Goal: Information Seeking & Learning: Learn about a topic

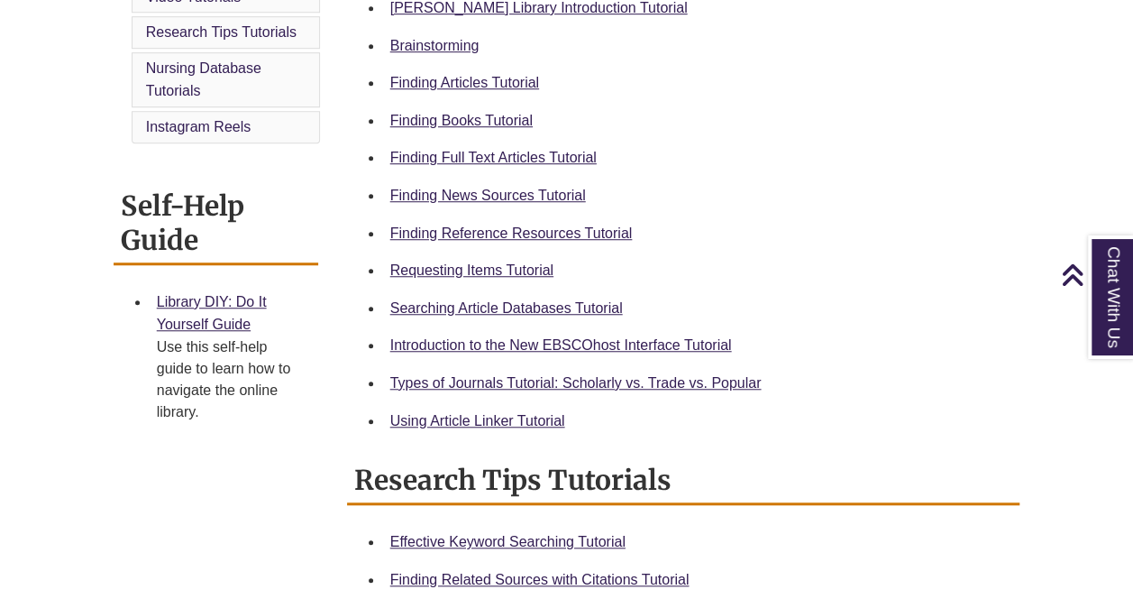
scroll to position [587, 0]
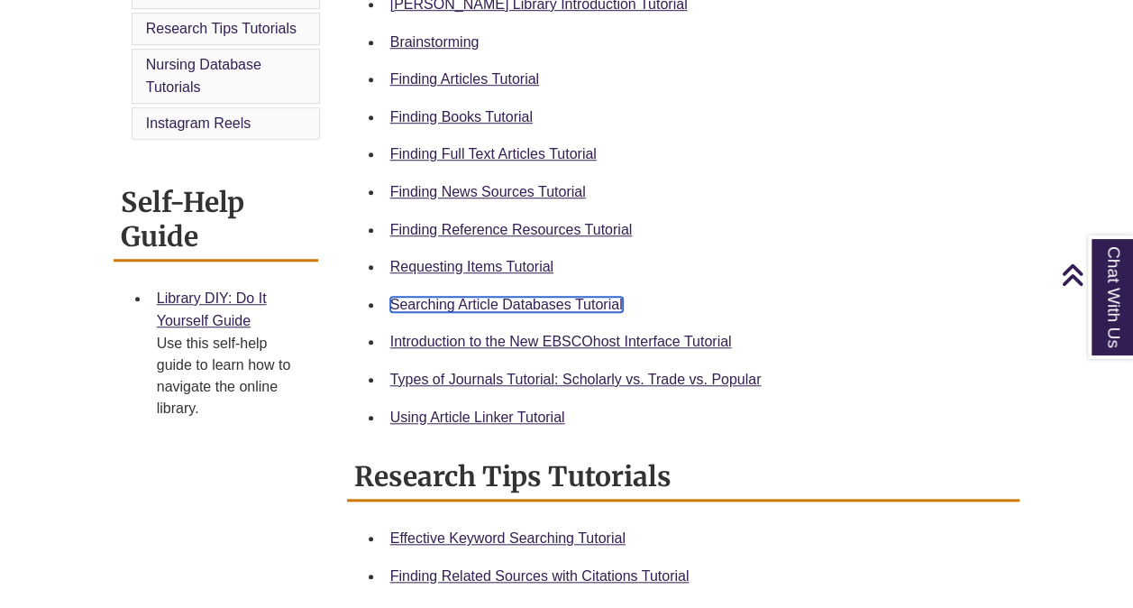
click at [478, 300] on link "Searching Article Databases Tutorial" at bounding box center [506, 304] width 233 height 15
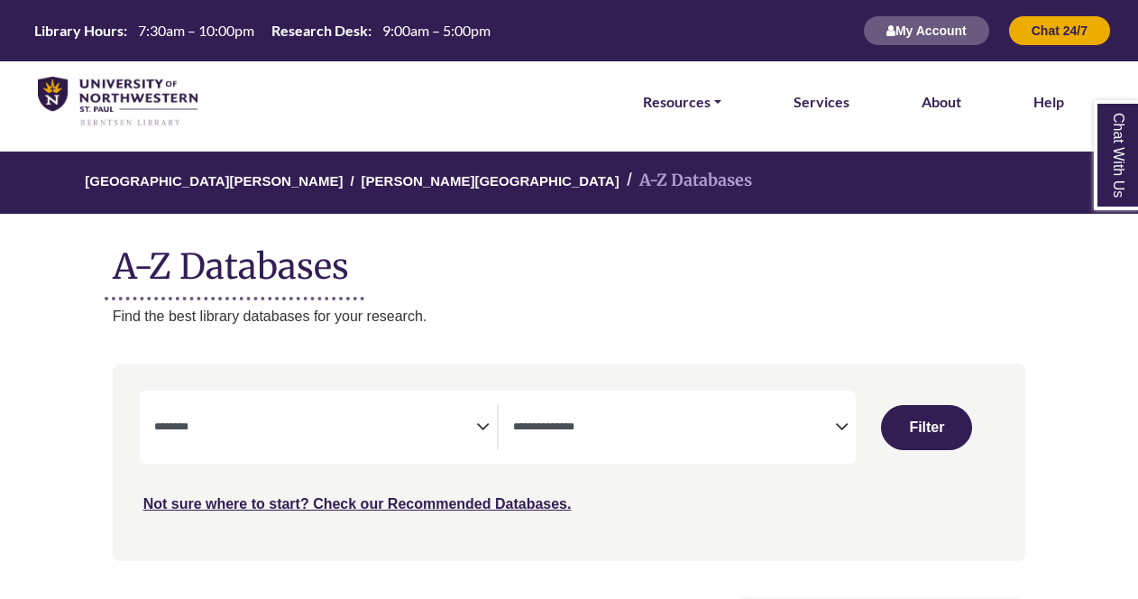
select select "Database Subject Filter"
select select "Database Types Filter"
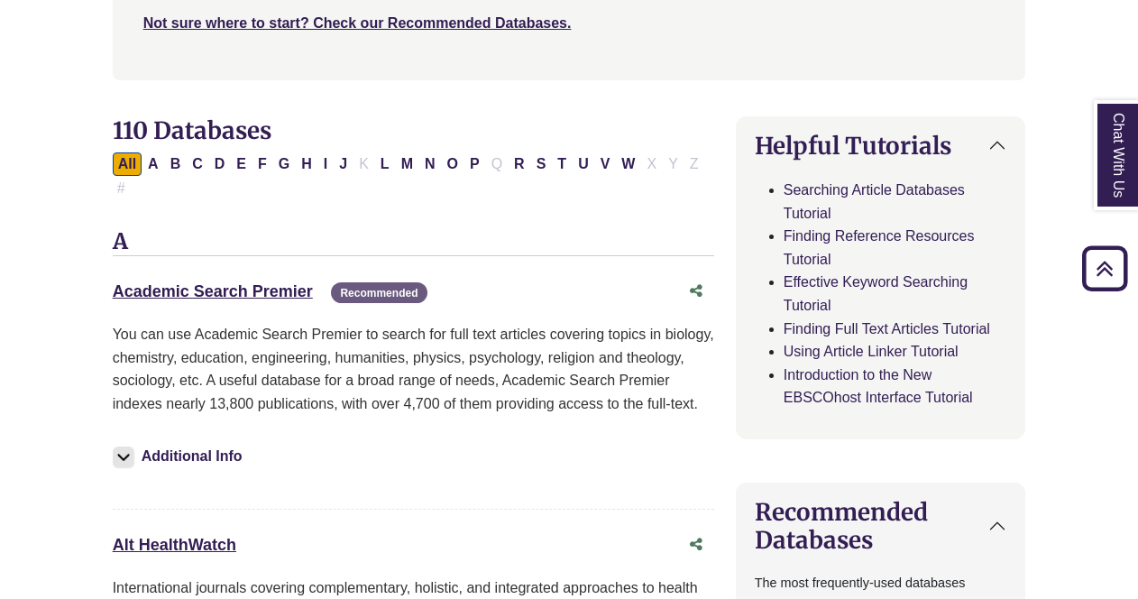
scroll to position [482, 0]
click at [261, 281] on link "Academic Search Premier This link opens in a new window" at bounding box center [213, 290] width 200 height 18
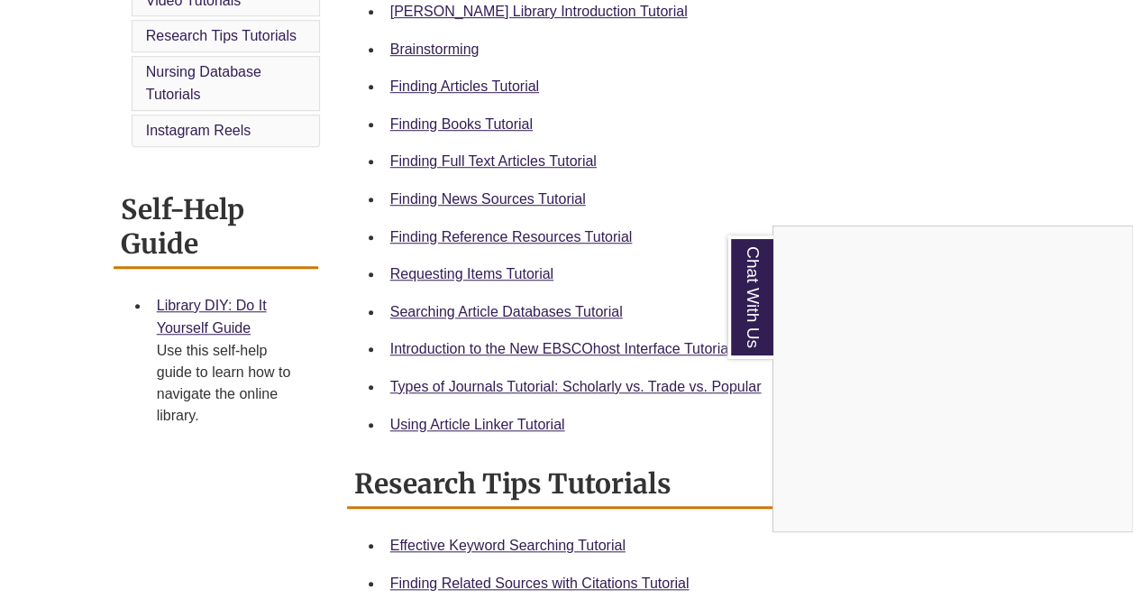
scroll to position [579, 0]
click at [508, 163] on div "Chat With Us" at bounding box center [566, 304] width 1133 height 608
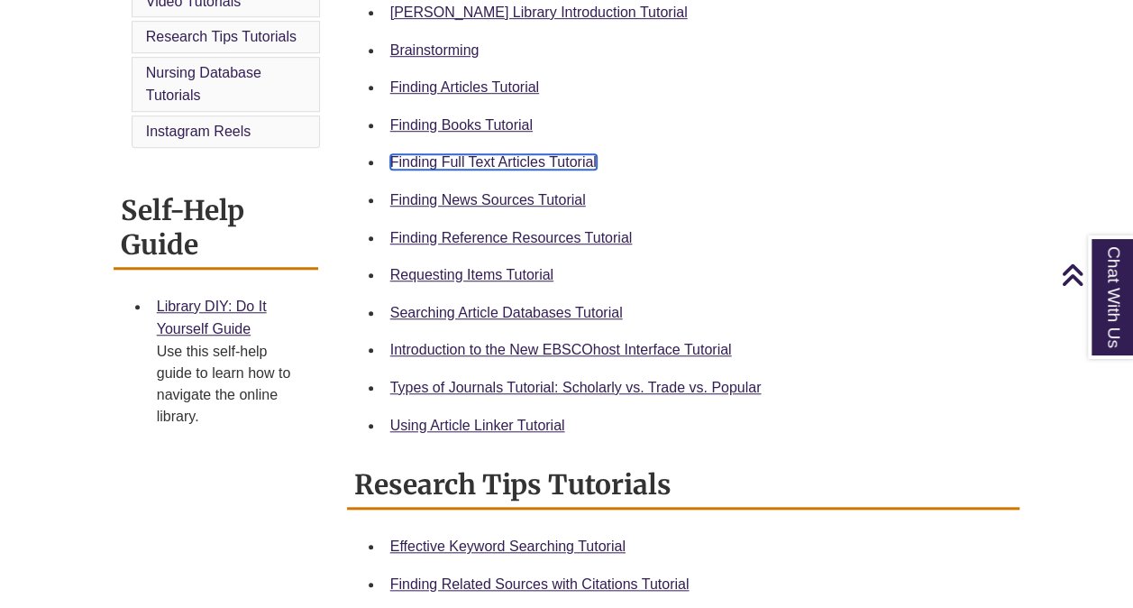
click at [494, 158] on link "Finding Full Text Articles Tutorial" at bounding box center [493, 161] width 206 height 15
